Goal: Task Accomplishment & Management: Use online tool/utility

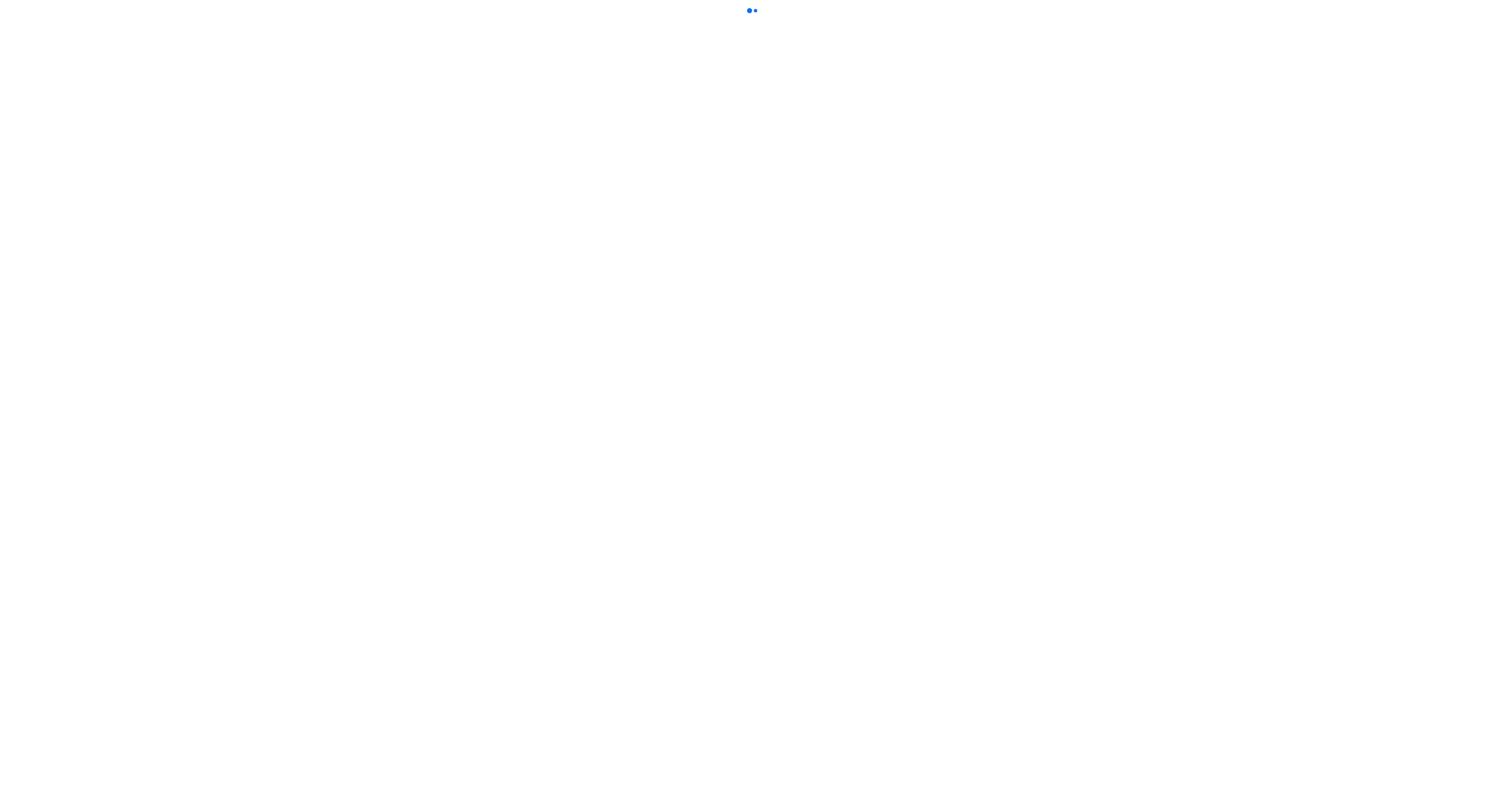
click at [842, 16] on html at bounding box center [752, 8] width 1504 height 16
click at [595, 16] on html at bounding box center [752, 8] width 1504 height 16
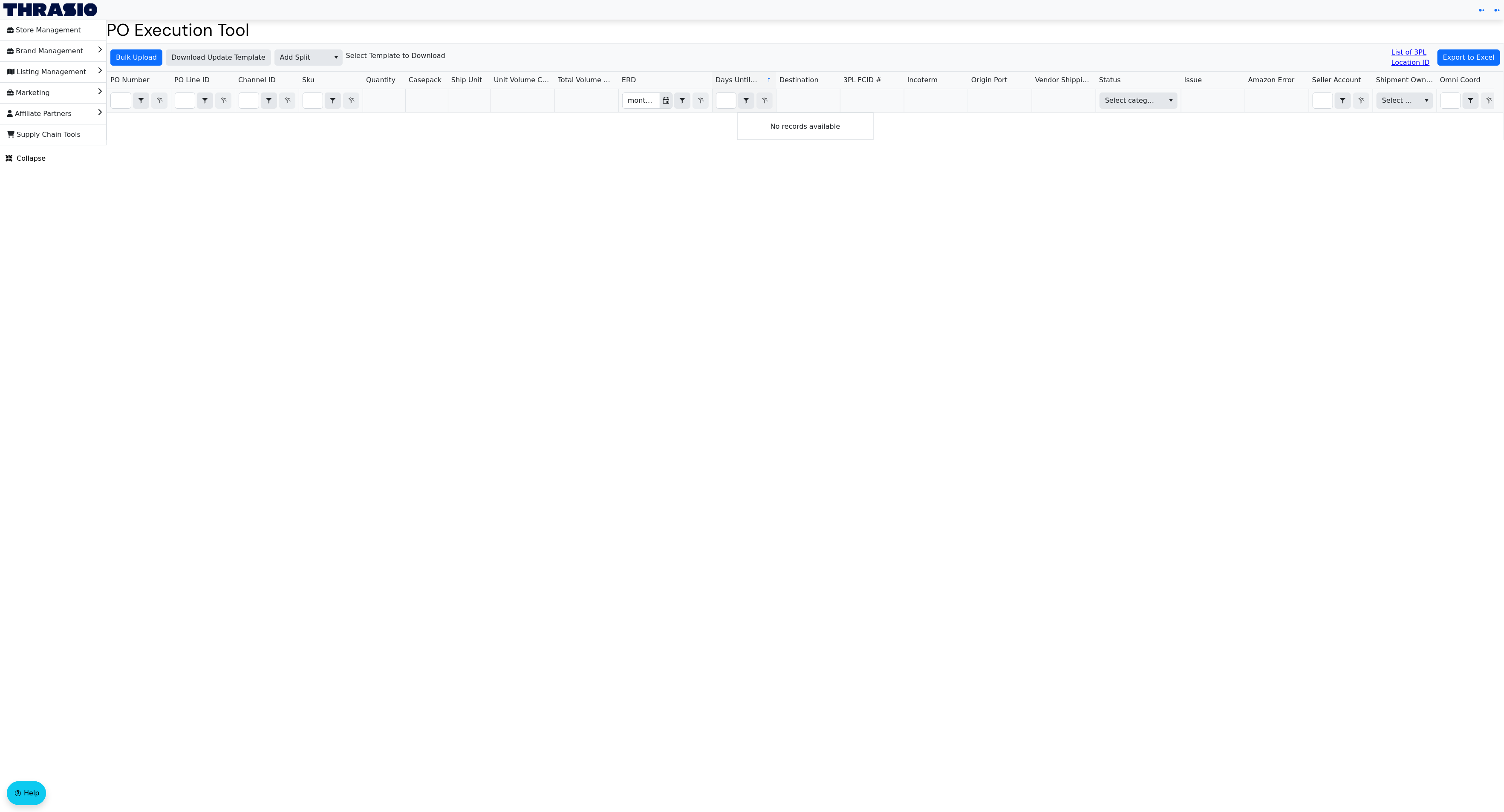
click at [593, 145] on html "Store Management Brand Management Listing Management Marketing Affiliate Partne…" at bounding box center [752, 72] width 1504 height 145
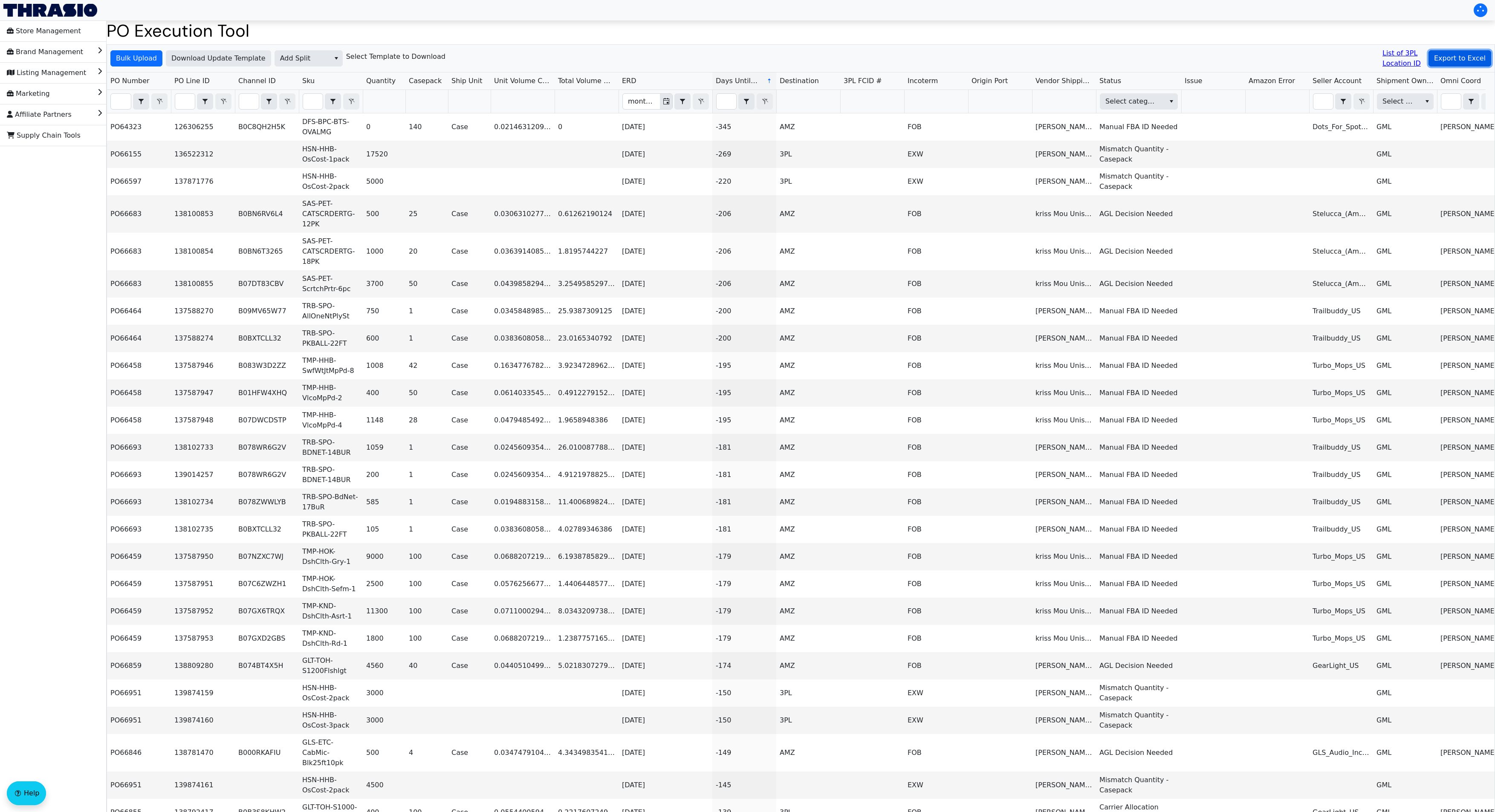
click at [1486, 58] on button "Export to Excel" at bounding box center [1459, 58] width 62 height 16
